Goal: Find specific page/section: Find specific page/section

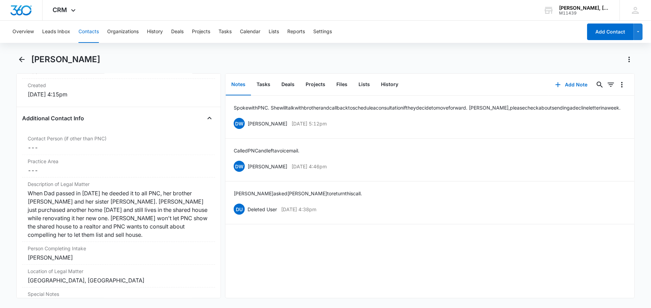
scroll to position [484, 0]
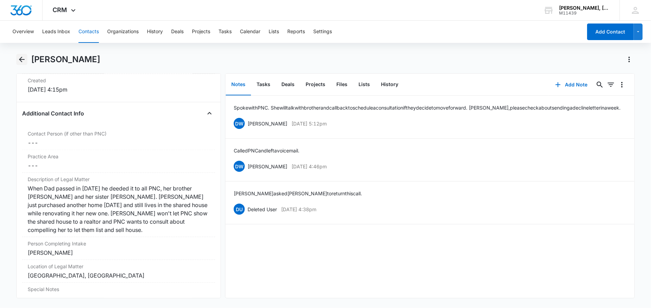
click at [23, 61] on icon "Back" at bounding box center [22, 59] width 8 height 8
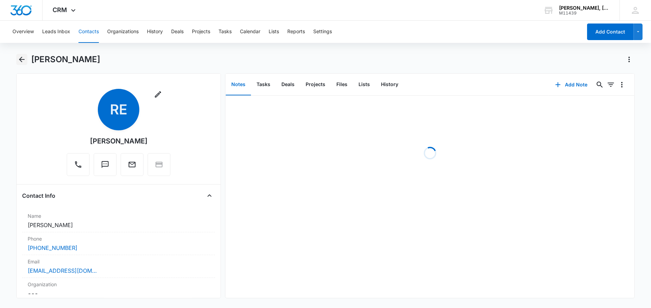
click at [20, 60] on icon "Back" at bounding box center [22, 60] width 6 height 6
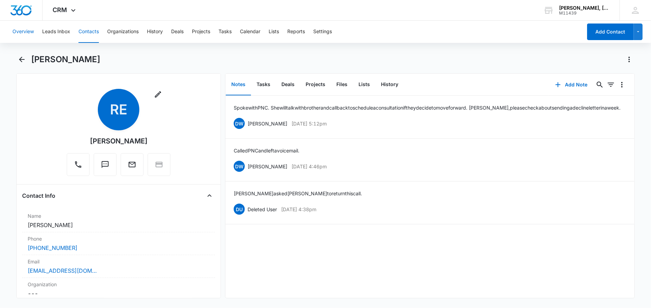
click at [17, 28] on button "Overview" at bounding box center [22, 32] width 21 height 22
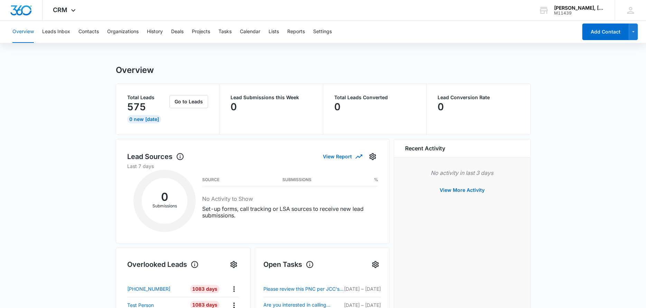
click at [30, 36] on button "Overview" at bounding box center [22, 32] width 21 height 22
click at [48, 30] on button "Leads Inbox" at bounding box center [56, 32] width 28 height 22
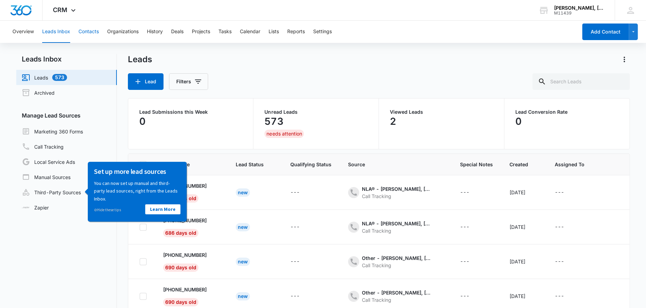
click at [85, 32] on button "Contacts" at bounding box center [88, 32] width 20 height 22
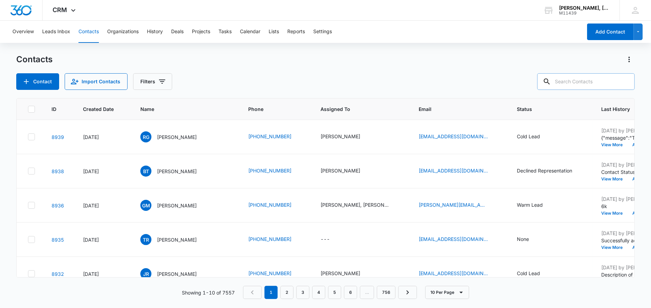
click at [574, 80] on input "text" at bounding box center [585, 81] width 97 height 17
type input "[PERSON_NAME]"
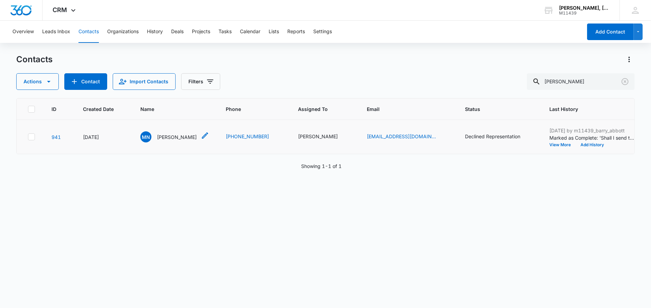
click at [172, 136] on p "[PERSON_NAME]" at bounding box center [177, 136] width 40 height 7
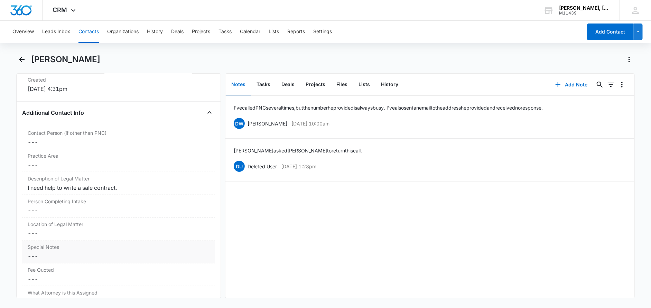
scroll to position [434, 0]
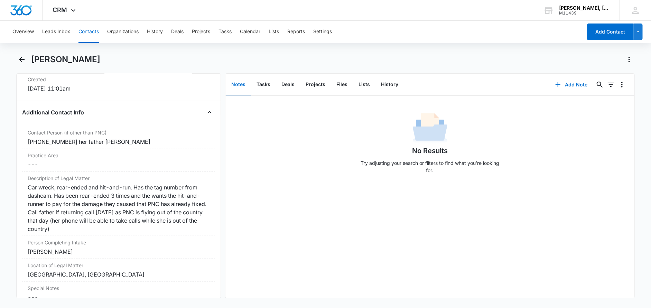
scroll to position [518, 0]
